Goal: Information Seeking & Learning: Learn about a topic

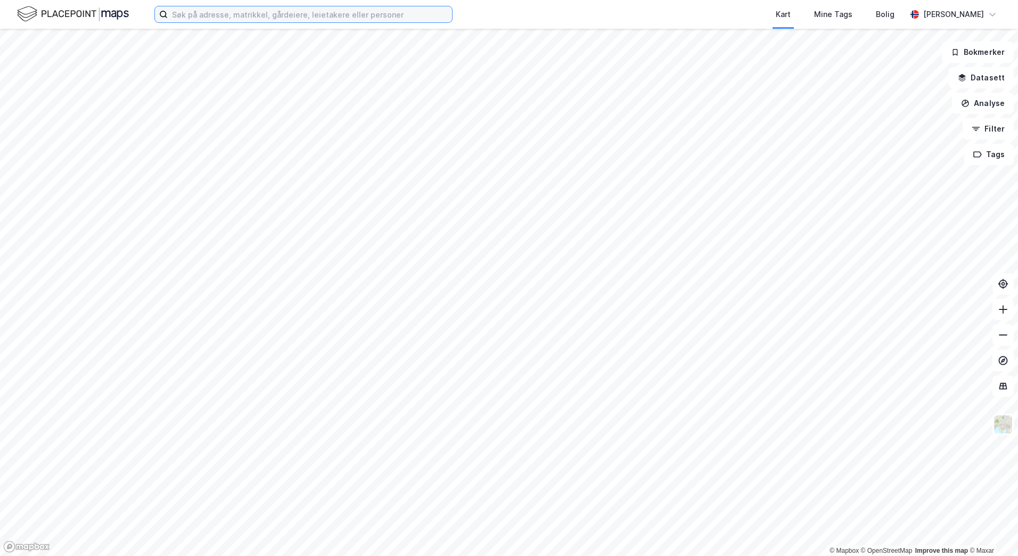
click at [286, 13] on input at bounding box center [310, 14] width 284 height 16
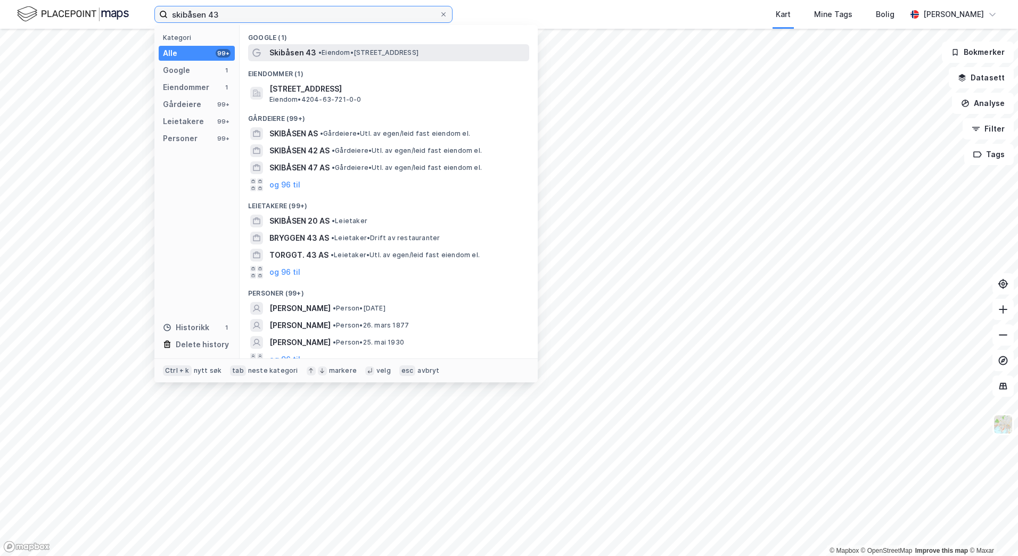
type input "skibåsen 43"
click at [321, 51] on span "•" at bounding box center [319, 52] width 3 height 8
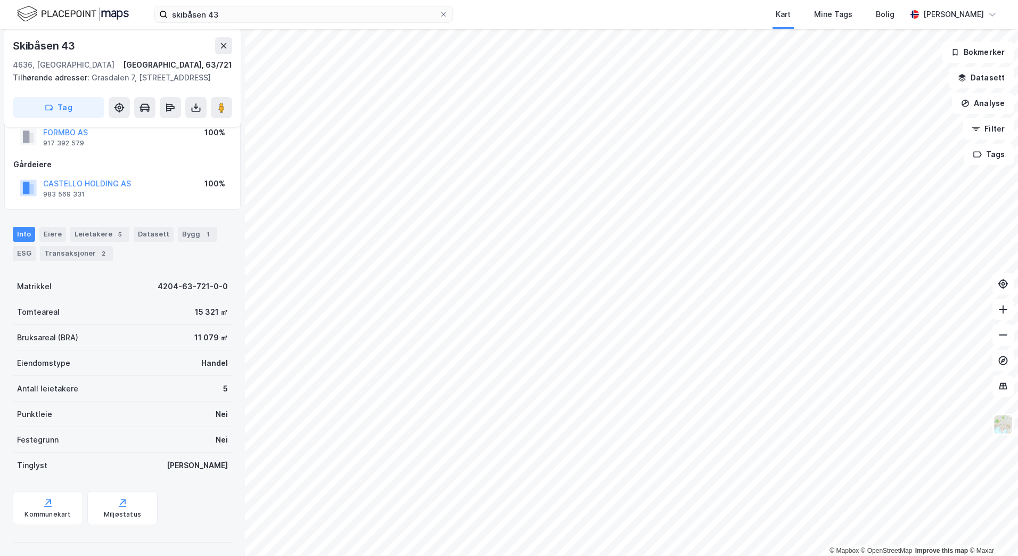
scroll to position [49, 0]
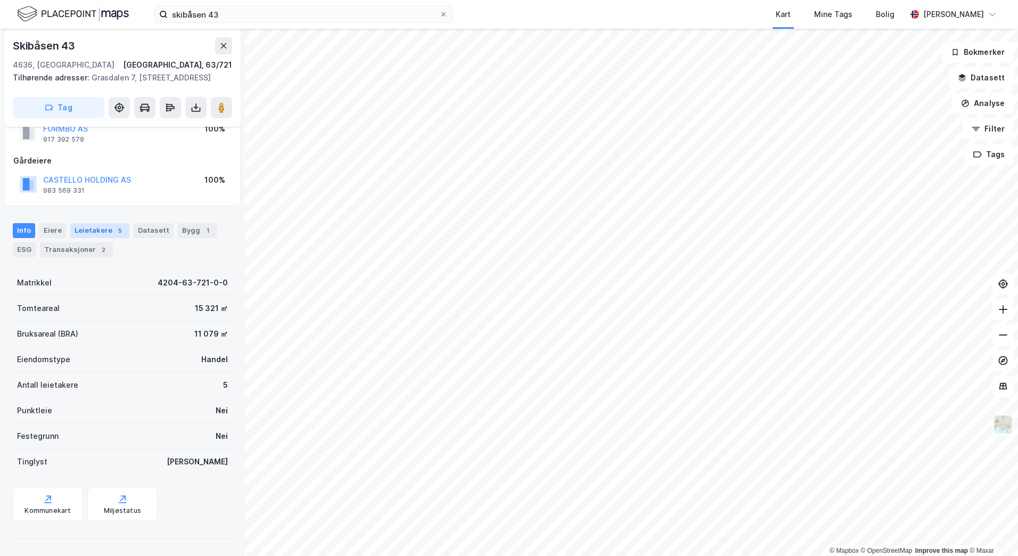
click at [100, 233] on div "Leietakere 5" at bounding box center [99, 230] width 59 height 15
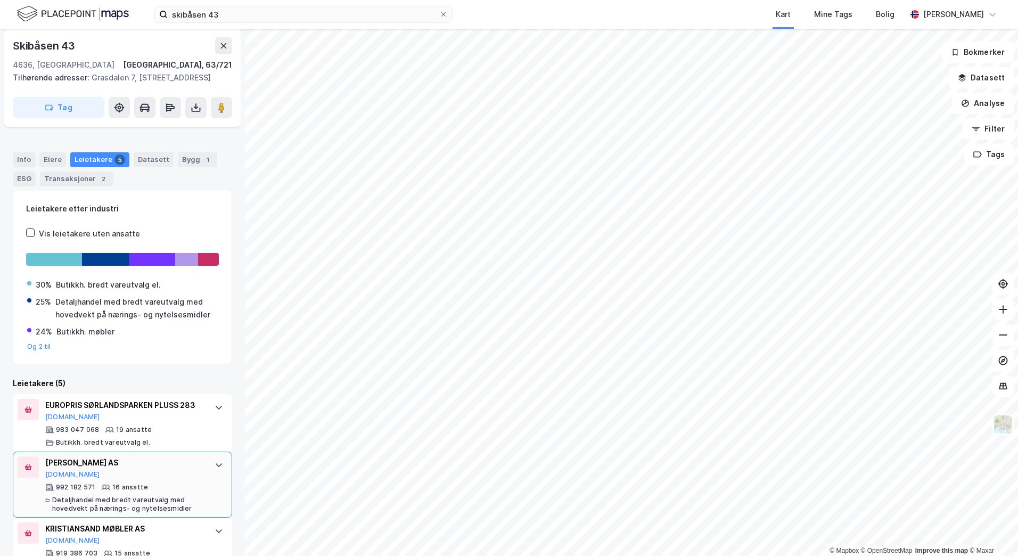
scroll to position [303, 0]
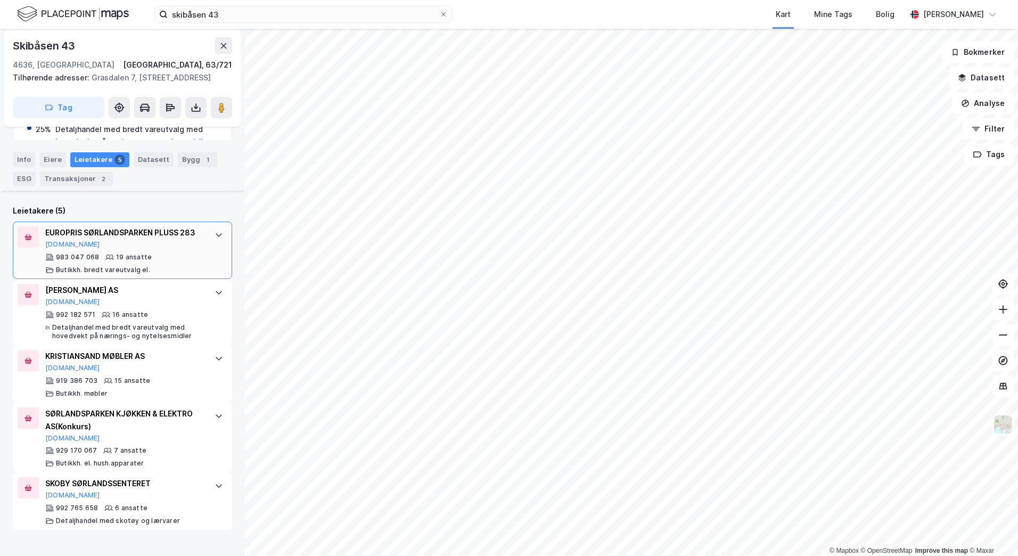
click at [177, 266] on div "983 047 068 19 ansatte Butikkh. bredt vareutvalg el." at bounding box center [124, 263] width 159 height 21
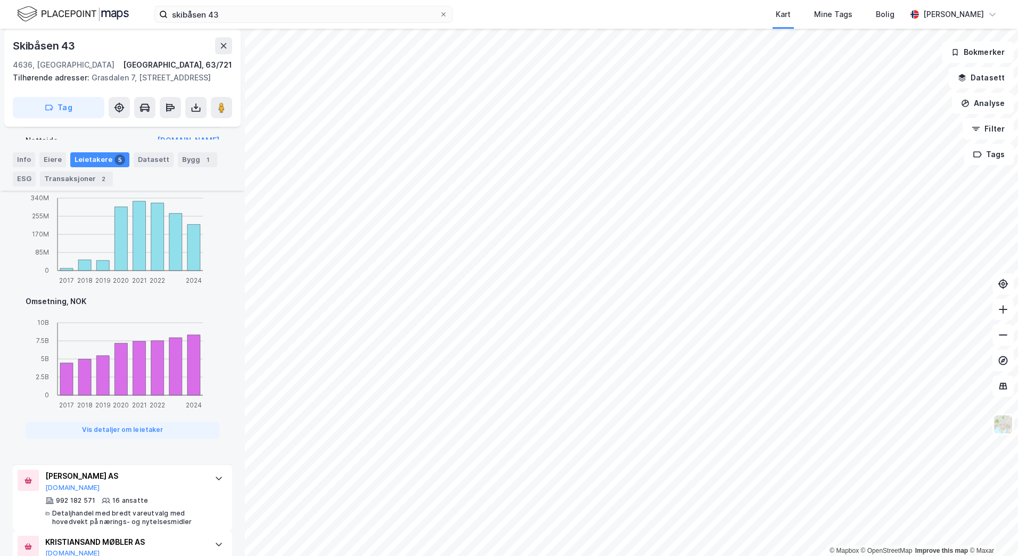
scroll to position [622, 0]
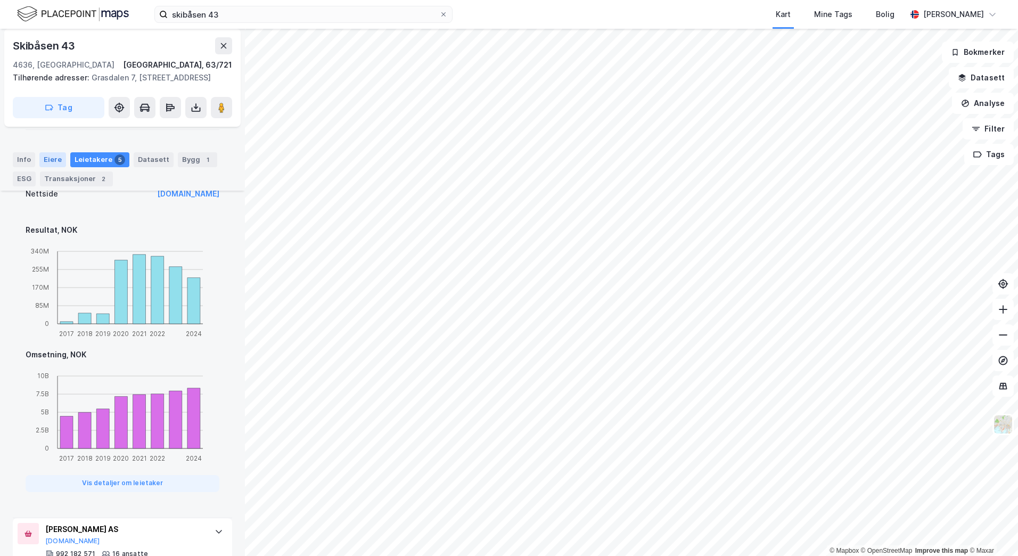
click at [55, 162] on div "Eiere" at bounding box center [52, 159] width 27 height 15
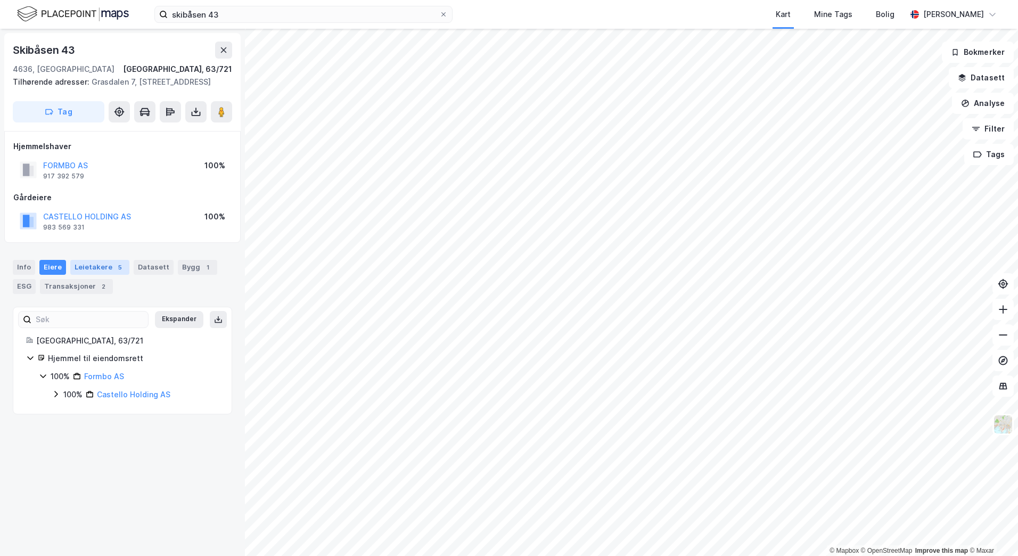
click at [114, 272] on div "5" at bounding box center [119, 267] width 11 height 11
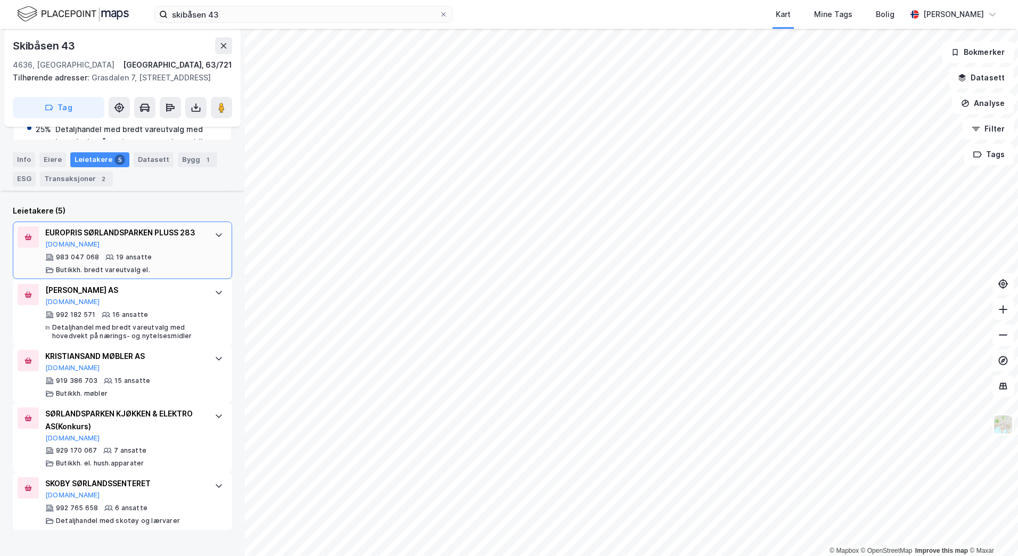
scroll to position [303, 0]
click at [184, 392] on div "919 386 703 15 ansatte Butikkh. møbler" at bounding box center [124, 386] width 159 height 21
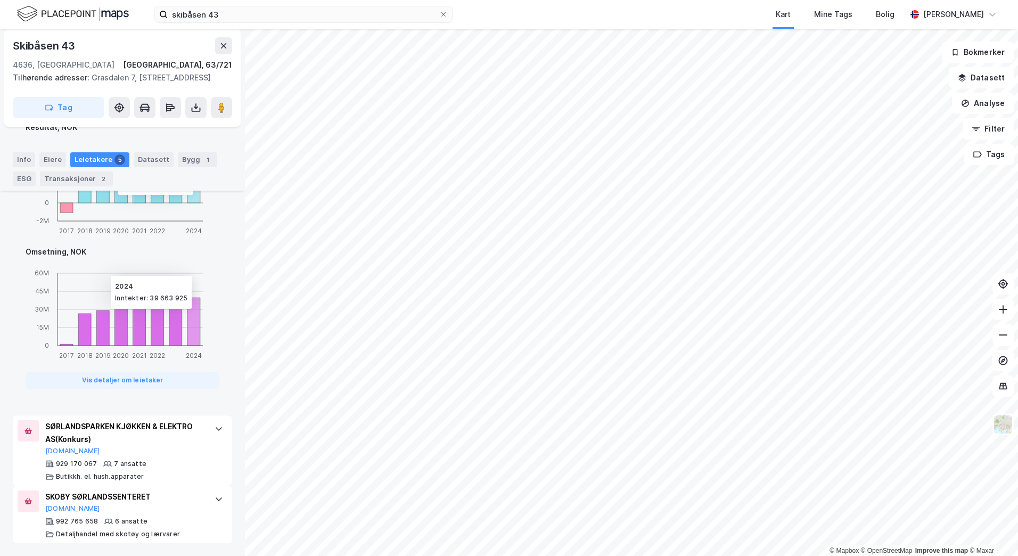
scroll to position [845, 0]
click at [196, 445] on div "SØRLANDSPARKEN KJØKKEN & ELEKTRO AS (Konkurs) Proff.no 929 170 067 7 ansatte Bu…" at bounding box center [122, 450] width 219 height 70
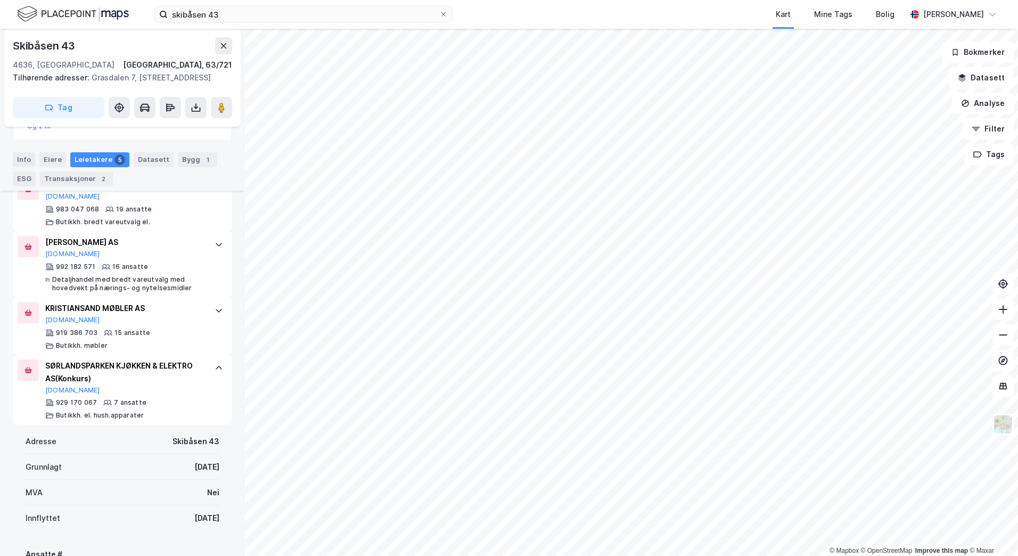
scroll to position [277, 0]
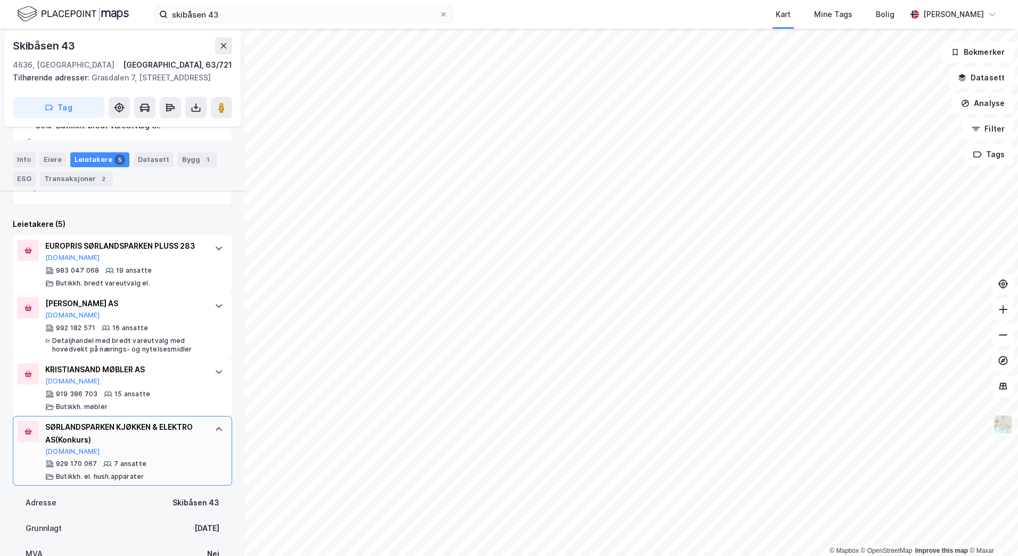
click at [192, 446] on div "SØRLANDSPARKEN KJØKKEN & ELEKTRO AS (Konkurs)" at bounding box center [124, 433] width 159 height 26
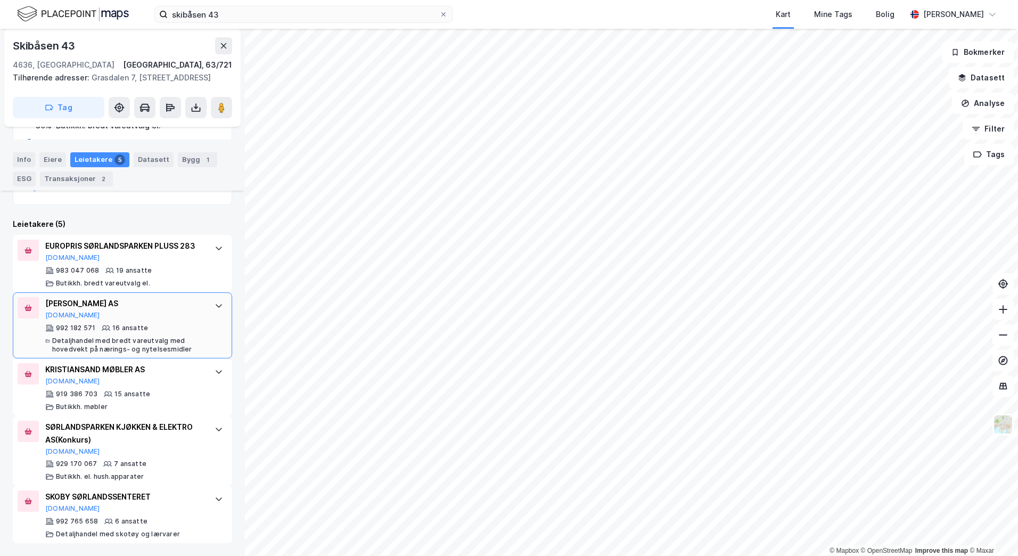
click at [191, 353] on div "992 182 571 16 ansatte Detaljhandel med bredt vareutvalg med hovedvekt på nærin…" at bounding box center [124, 339] width 159 height 30
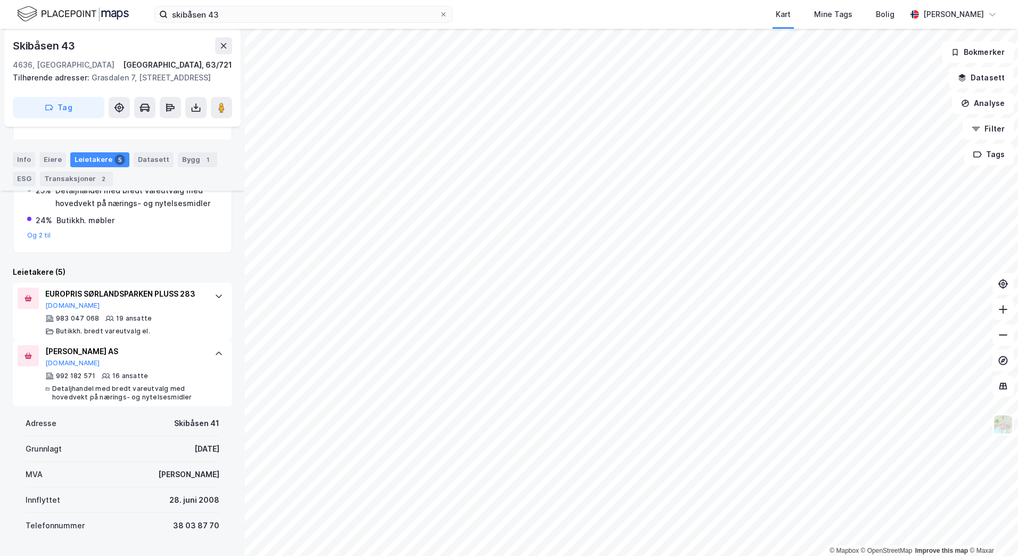
scroll to position [224, 0]
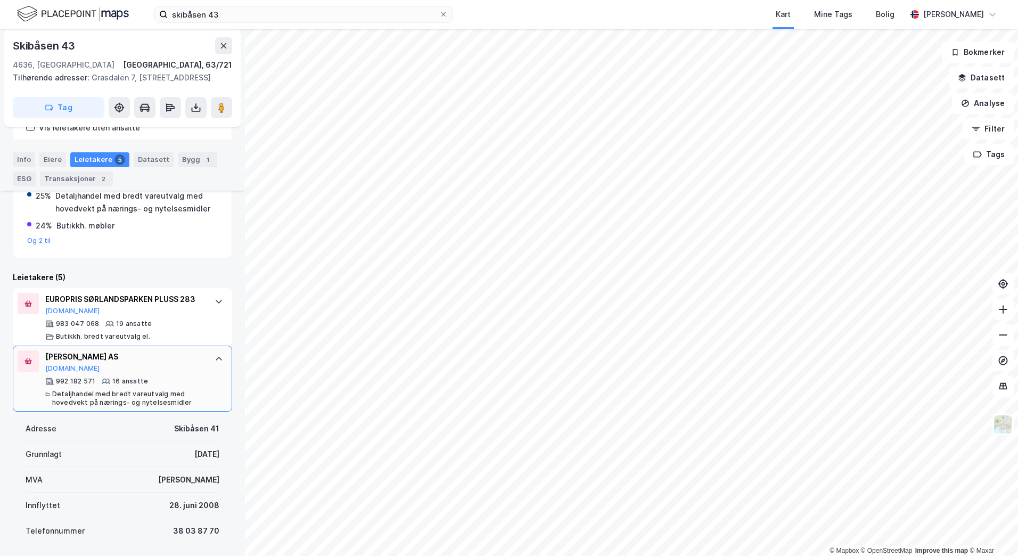
click at [202, 393] on div "SCHELLHORN AS Proff.no 992 182 571 16 ansatte Detaljhandel med bredt vareutvalg…" at bounding box center [122, 378] width 219 height 66
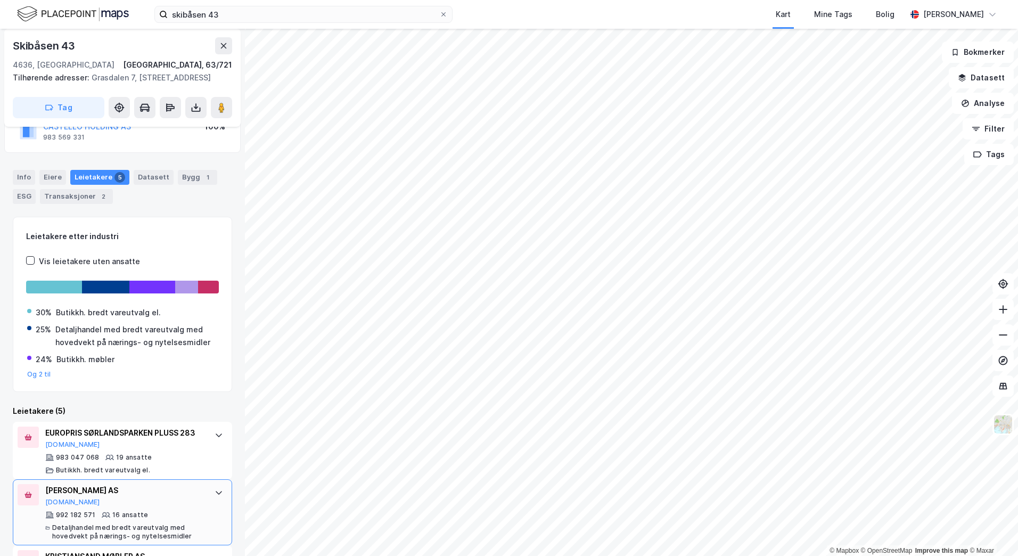
scroll to position [0, 0]
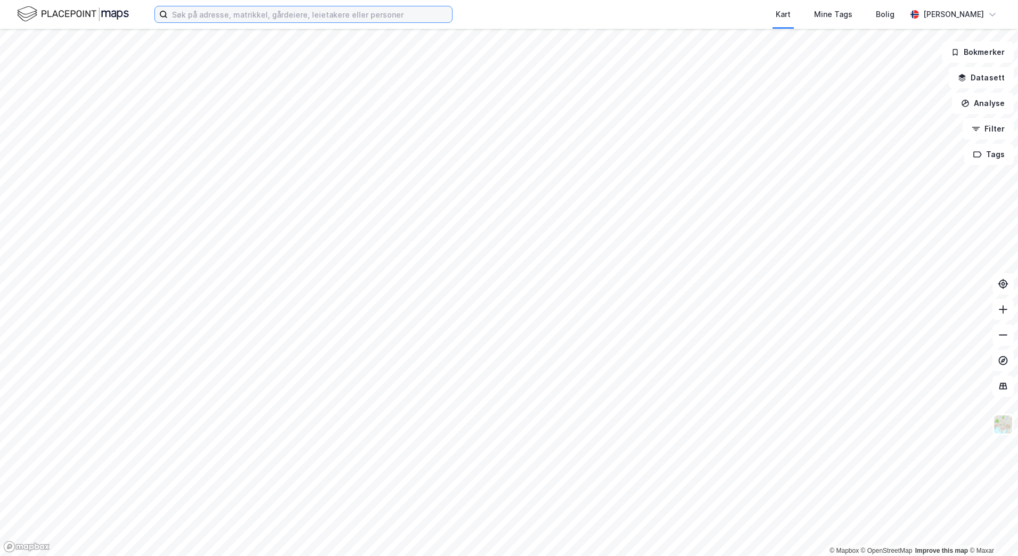
click at [292, 18] on input at bounding box center [310, 14] width 284 height 16
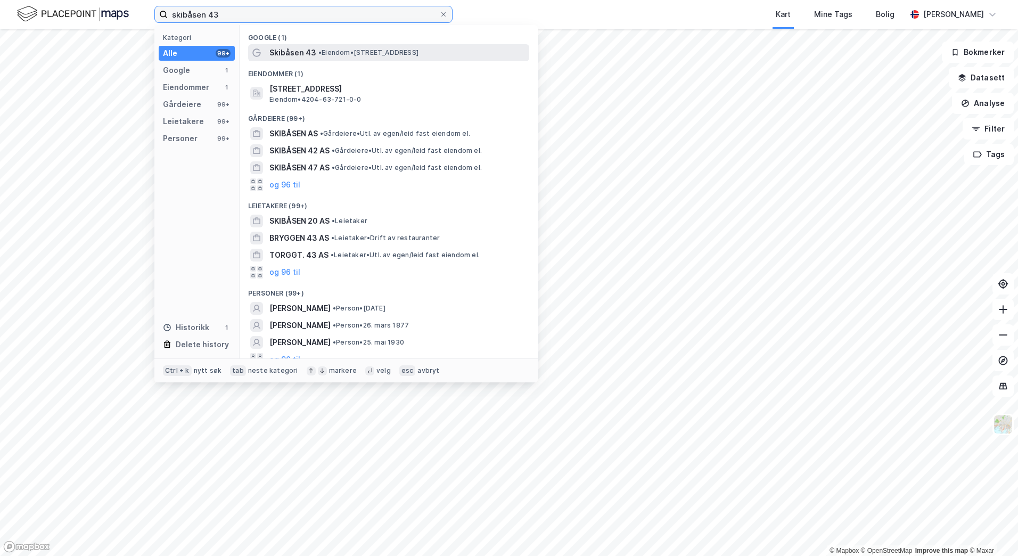
type input "skibåsen 43"
click at [299, 50] on span "Skibåsen 43" at bounding box center [292, 52] width 47 height 13
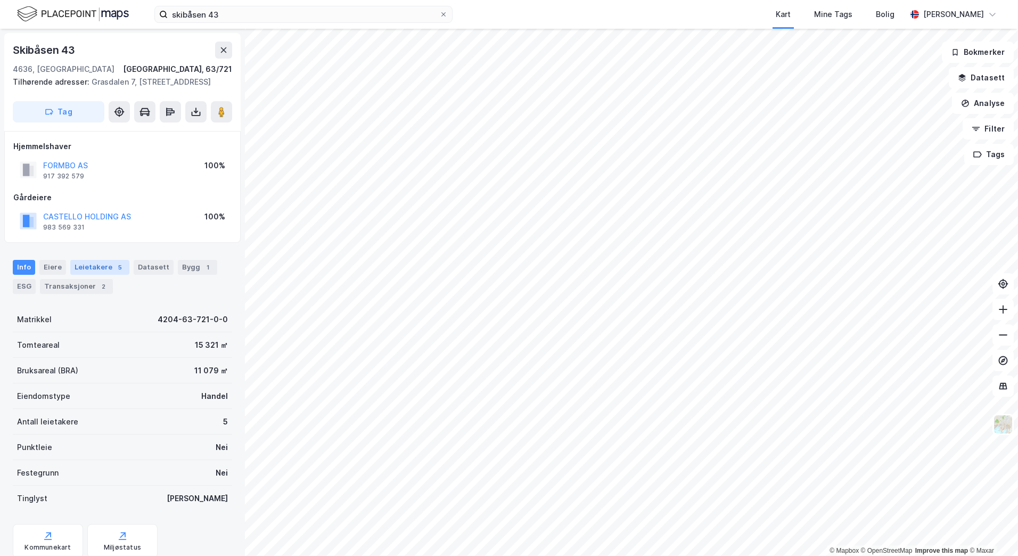
click at [109, 275] on div "Leietakere 5" at bounding box center [99, 267] width 59 height 15
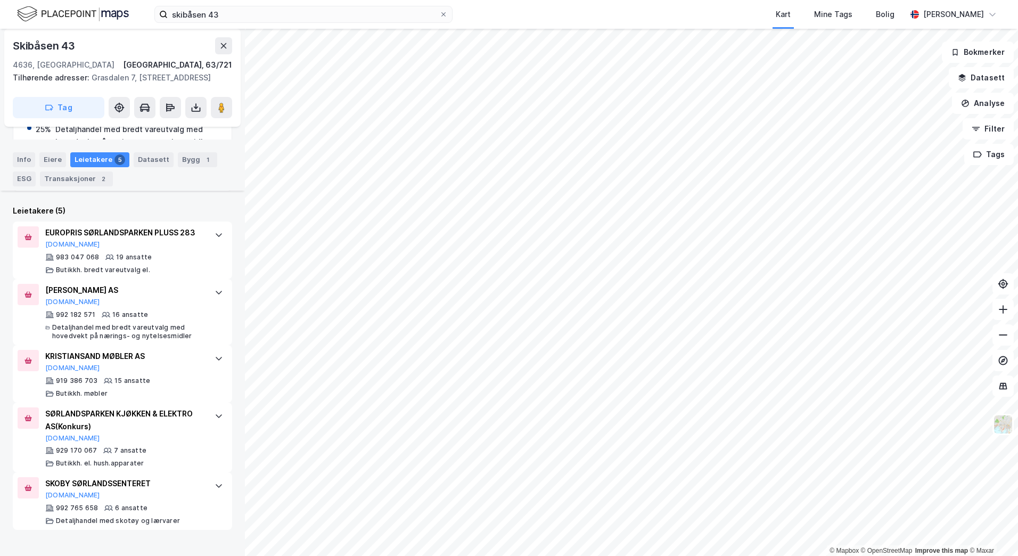
scroll to position [303, 0]
click at [143, 372] on div "KRISTIANSAND MØBLER AS [DOMAIN_NAME]" at bounding box center [124, 361] width 159 height 22
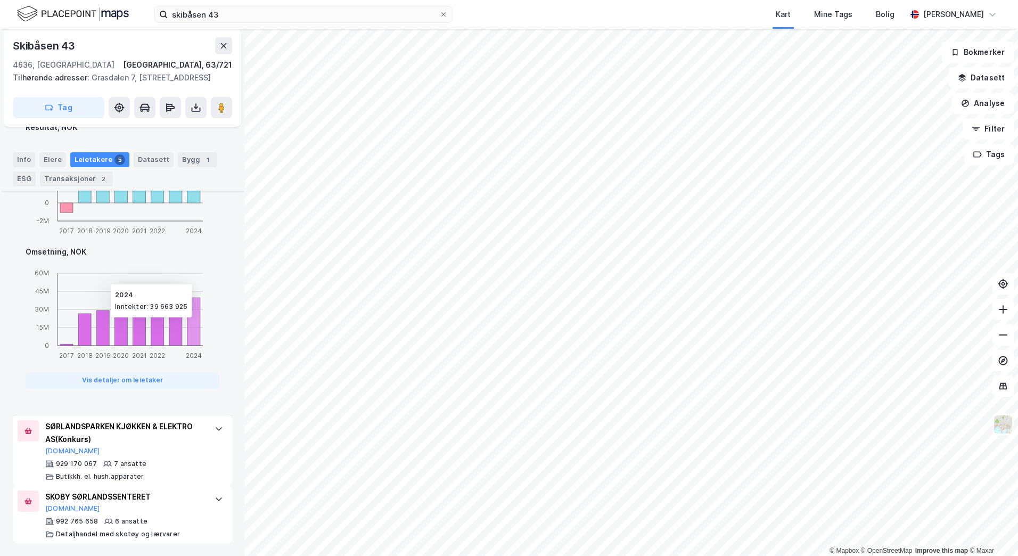
scroll to position [845, 0]
click at [186, 497] on div "SKOBY SØRLANDSSENTERET" at bounding box center [124, 496] width 159 height 13
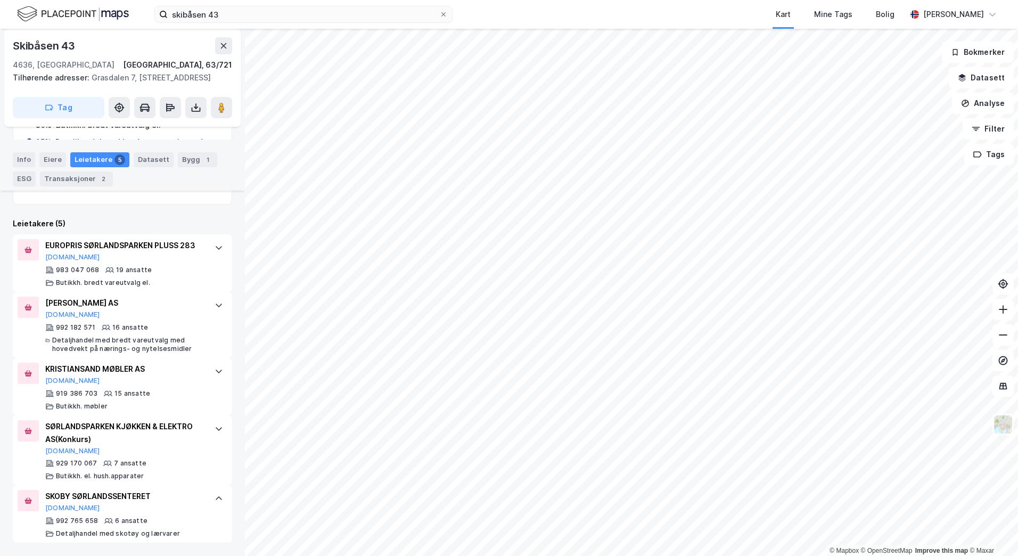
scroll to position [267, 0]
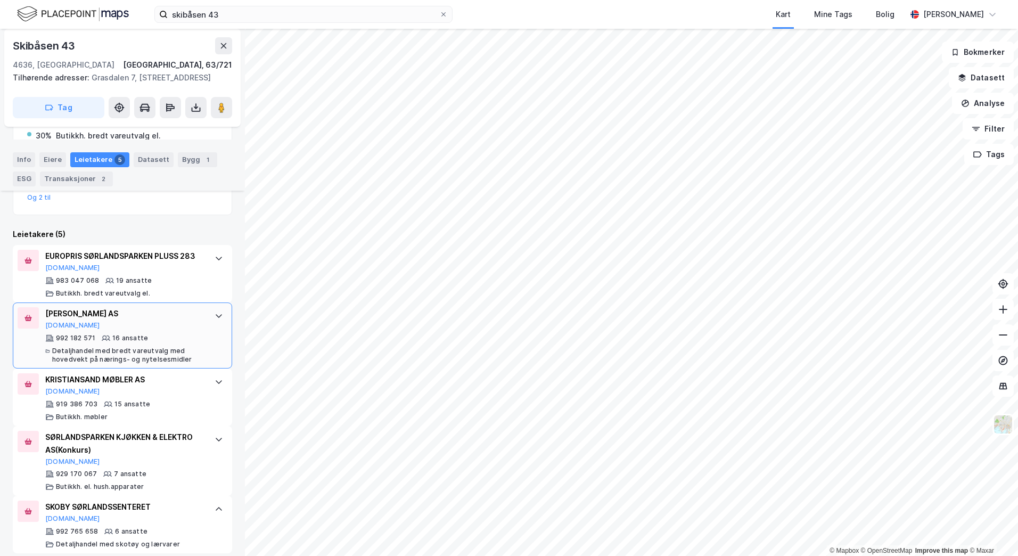
click at [187, 364] on div "Detaljhandel med bredt vareutvalg med hovedvekt på nærings- og nytelsesmidler" at bounding box center [128, 354] width 152 height 17
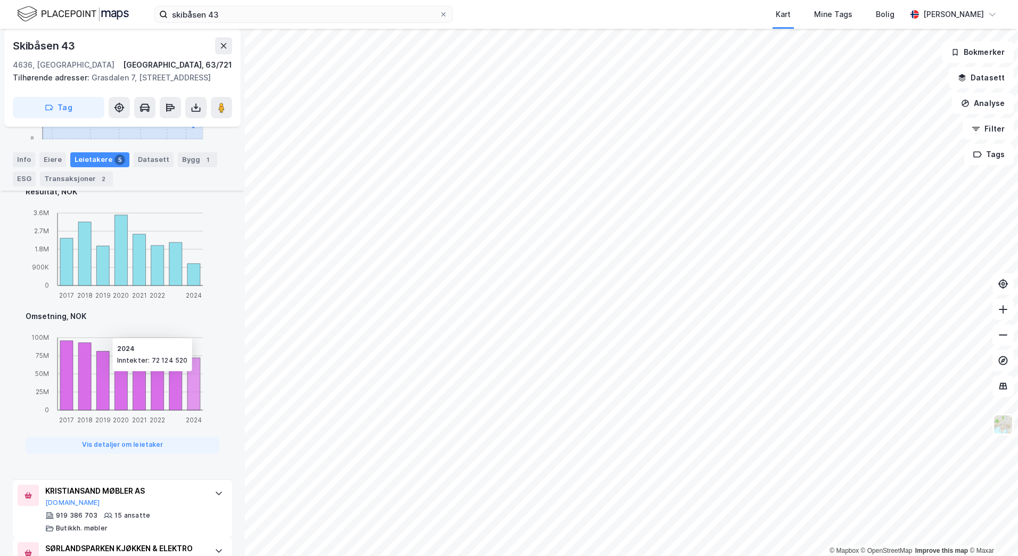
scroll to position [746, 0]
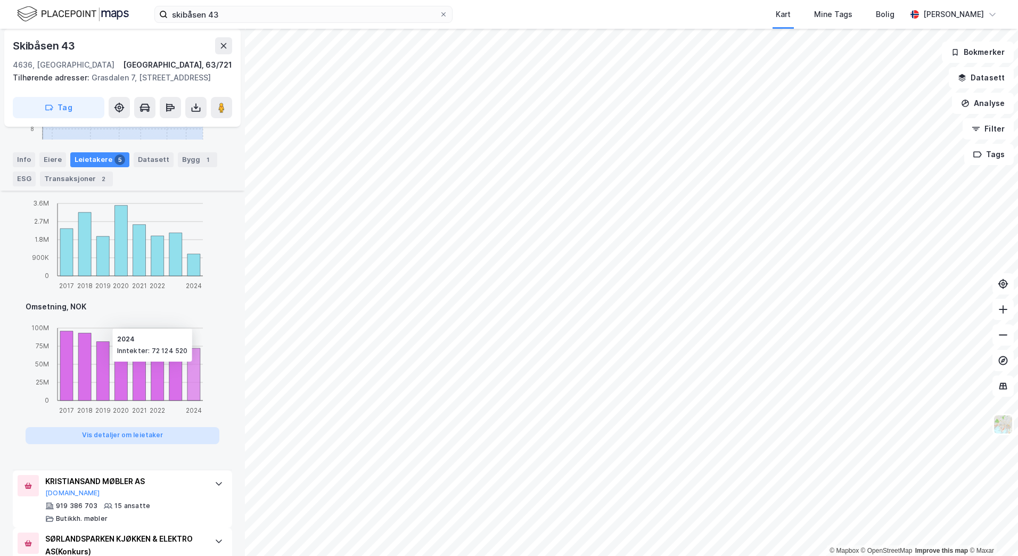
click at [170, 444] on button "Vis detaljer om leietaker" at bounding box center [123, 435] width 194 height 17
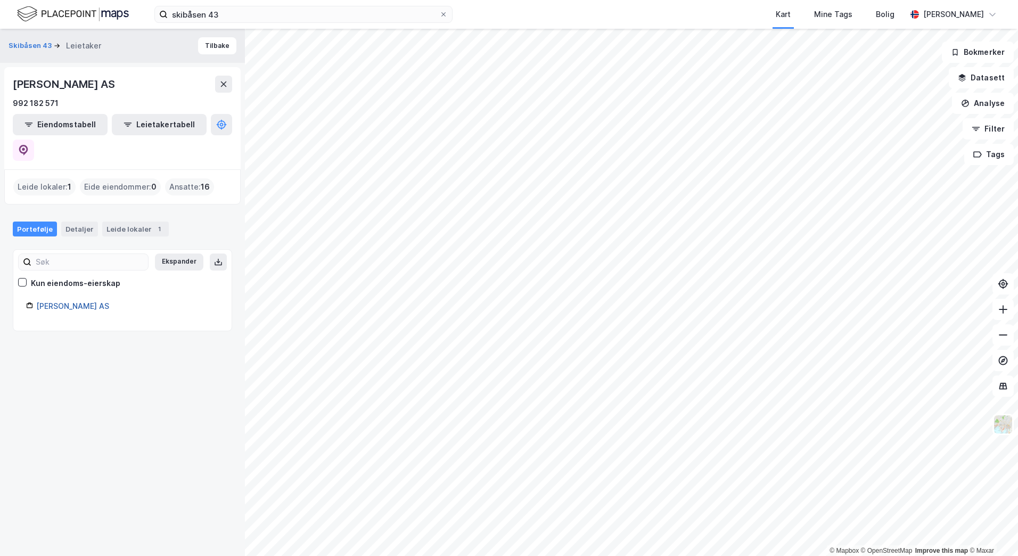
click at [79, 301] on link "[PERSON_NAME] AS" at bounding box center [72, 305] width 73 height 9
click at [81, 301] on link "[PERSON_NAME] AS" at bounding box center [72, 305] width 73 height 9
